Goal: Book appointment/travel/reservation

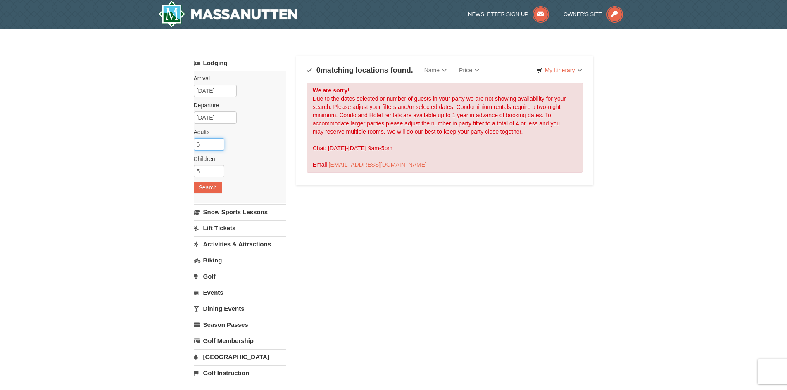
click at [219, 142] on input "6" at bounding box center [209, 144] width 31 height 12
click at [219, 142] on input "7" at bounding box center [209, 144] width 31 height 12
click at [219, 145] on input "6" at bounding box center [209, 144] width 31 height 12
click at [219, 145] on input "5" at bounding box center [209, 144] width 31 height 12
type input "4"
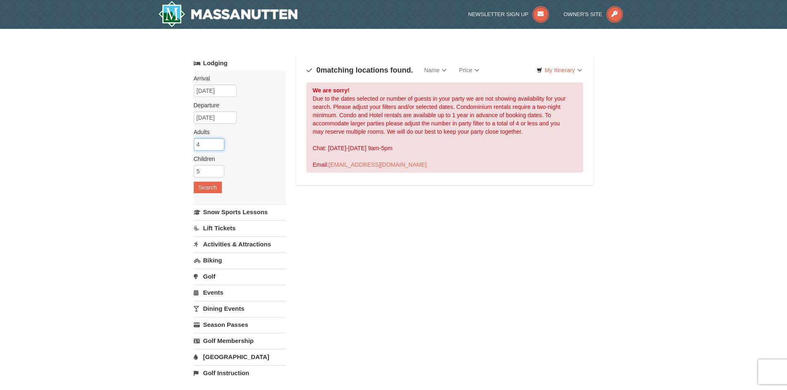
click at [219, 145] on input "4" at bounding box center [209, 144] width 31 height 12
click at [219, 173] on input "4" at bounding box center [209, 171] width 31 height 12
click at [219, 173] on input "3" at bounding box center [209, 171] width 31 height 12
type input "2"
click at [219, 173] on input "2" at bounding box center [209, 171] width 31 height 12
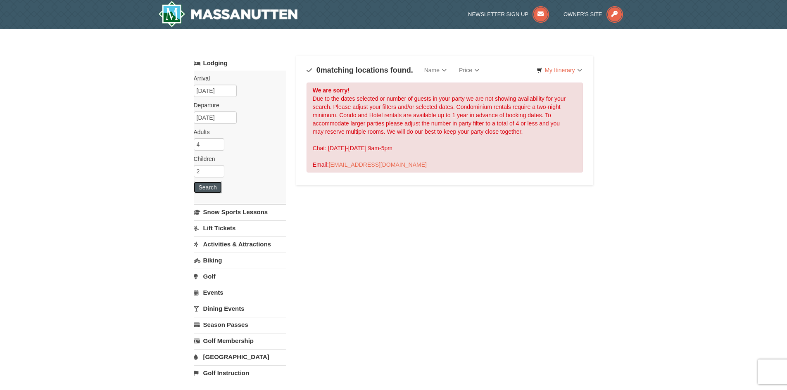
click at [213, 190] on button "Search" at bounding box center [208, 188] width 28 height 12
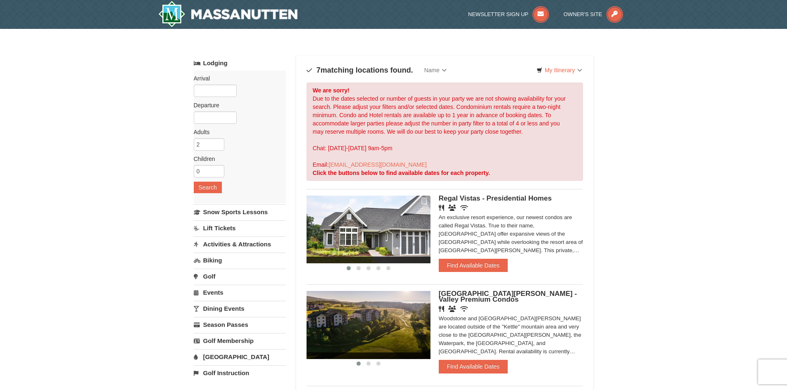
scroll to position [41, 0]
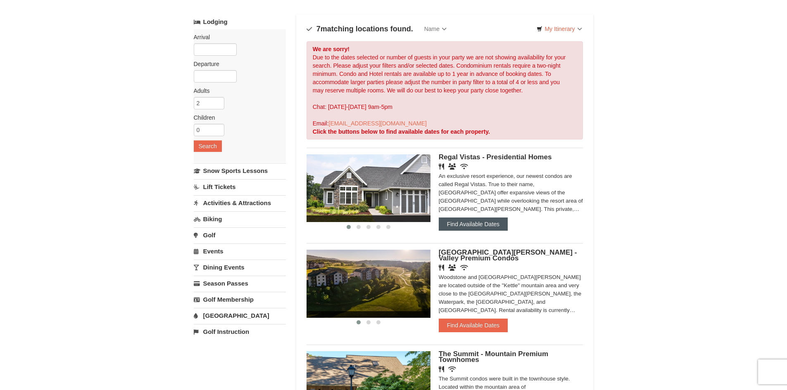
click at [464, 226] on button "Find Available Dates" at bounding box center [472, 224] width 69 height 13
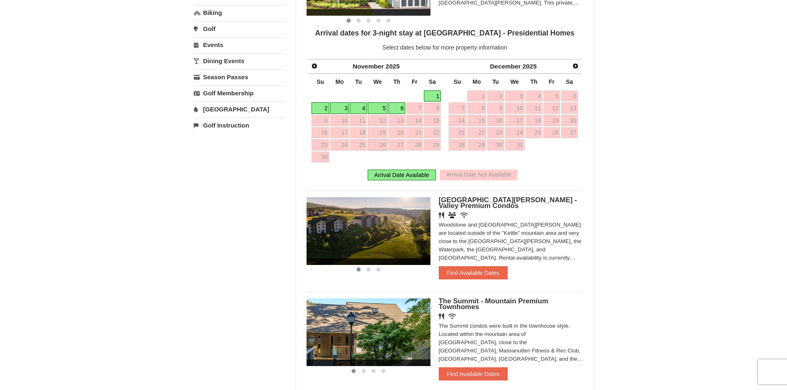
scroll to position [454, 0]
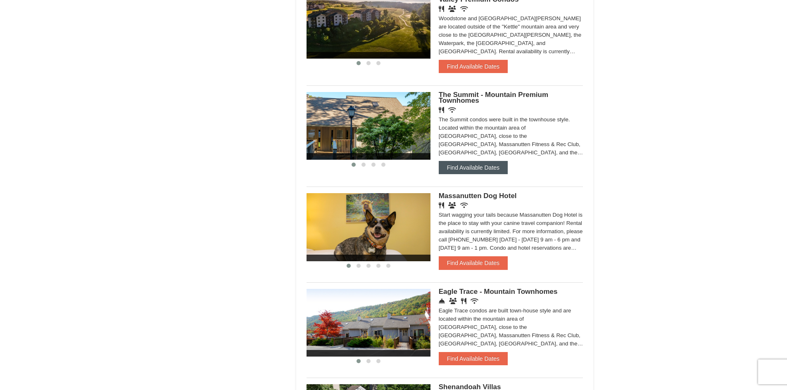
click at [469, 168] on button "Find Available Dates" at bounding box center [472, 167] width 69 height 13
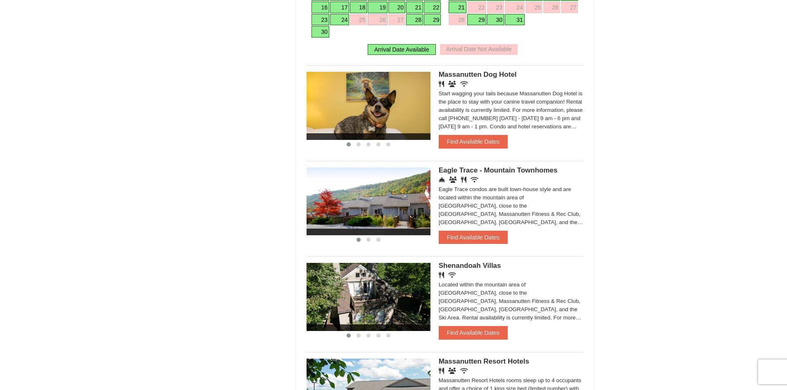
scroll to position [589, 0]
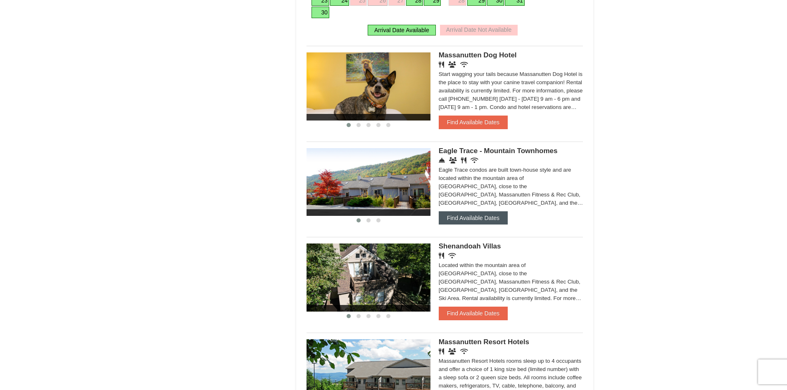
click at [480, 220] on button "Find Available Dates" at bounding box center [472, 217] width 69 height 13
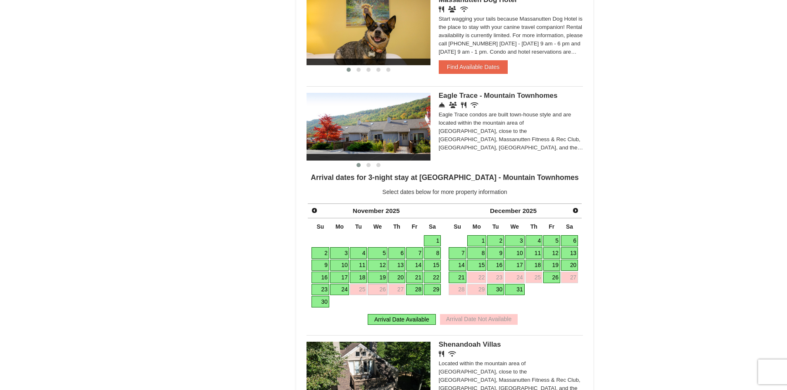
scroll to position [383, 0]
